Goal: Navigation & Orientation: Go to known website

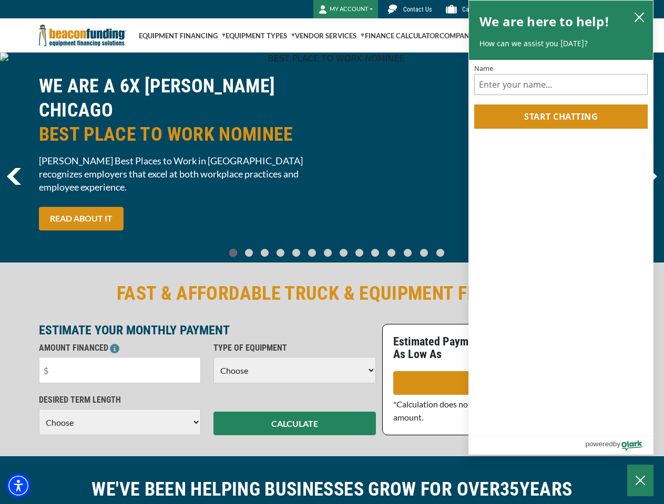
click at [18, 486] on img "Accessibility Menu" at bounding box center [18, 485] width 23 height 23
click at [331, 158] on body "Skip to main content Enable accessibility for low vision Open the accessibility…" at bounding box center [332, 252] width 664 height 504
click at [242, 248] on body "Skip to main content Enable accessibility for low vision Open the accessibility…" at bounding box center [332, 252] width 664 height 504
click at [256, 248] on body "Skip to main content Enable accessibility for low vision Open the accessibility…" at bounding box center [332, 252] width 664 height 504
click at [271, 248] on body "Skip to main content Enable accessibility for low vision Open the accessibility…" at bounding box center [332, 252] width 664 height 504
